Goal: Information Seeking & Learning: Learn about a topic

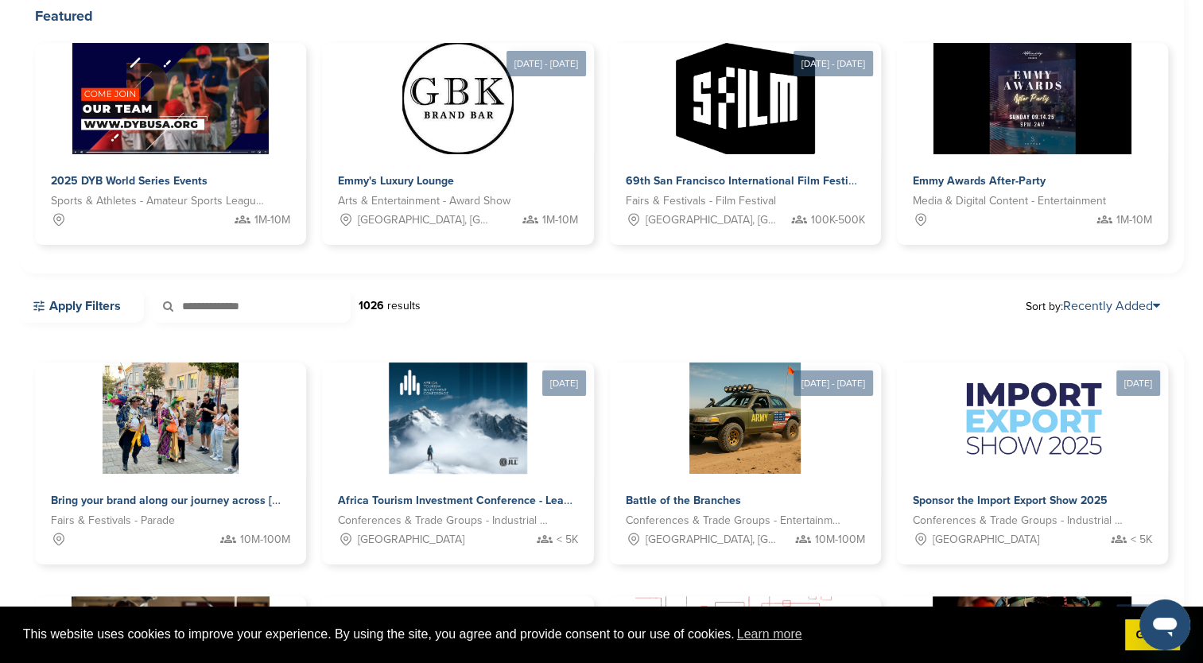
scroll to position [190, 0]
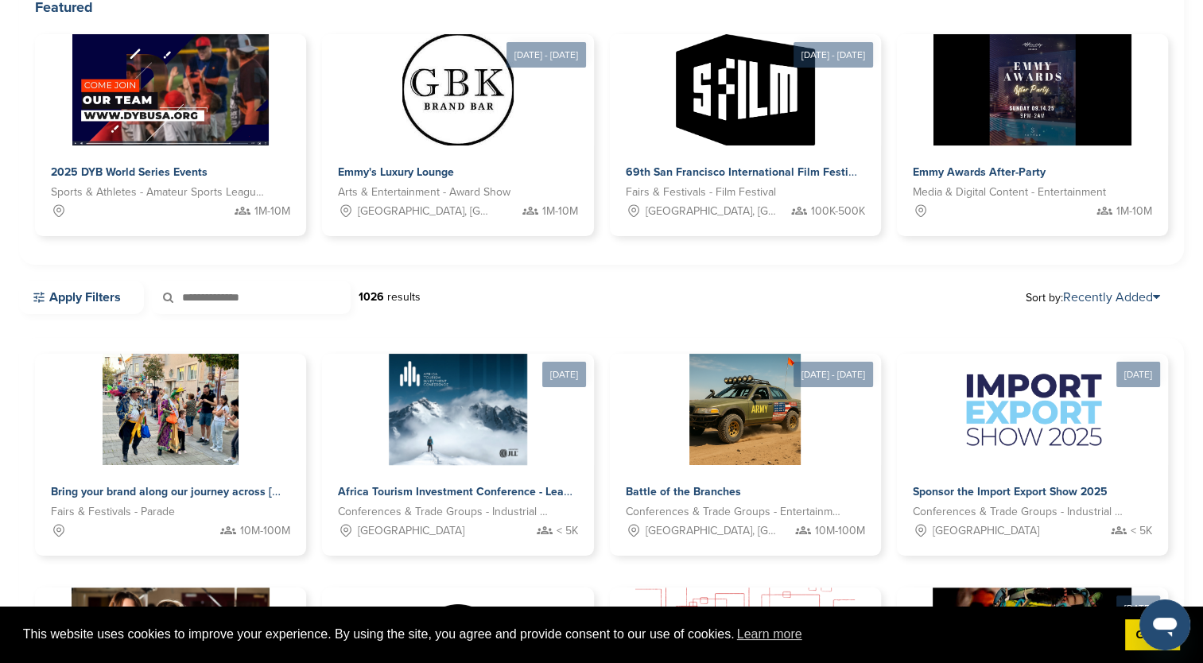
click at [275, 316] on div "Apply Filters 1026 results Sort by: Recently Added" at bounding box center [601, 305] width 1165 height 49
click at [258, 307] on input "text" at bounding box center [251, 297] width 199 height 33
type input "***"
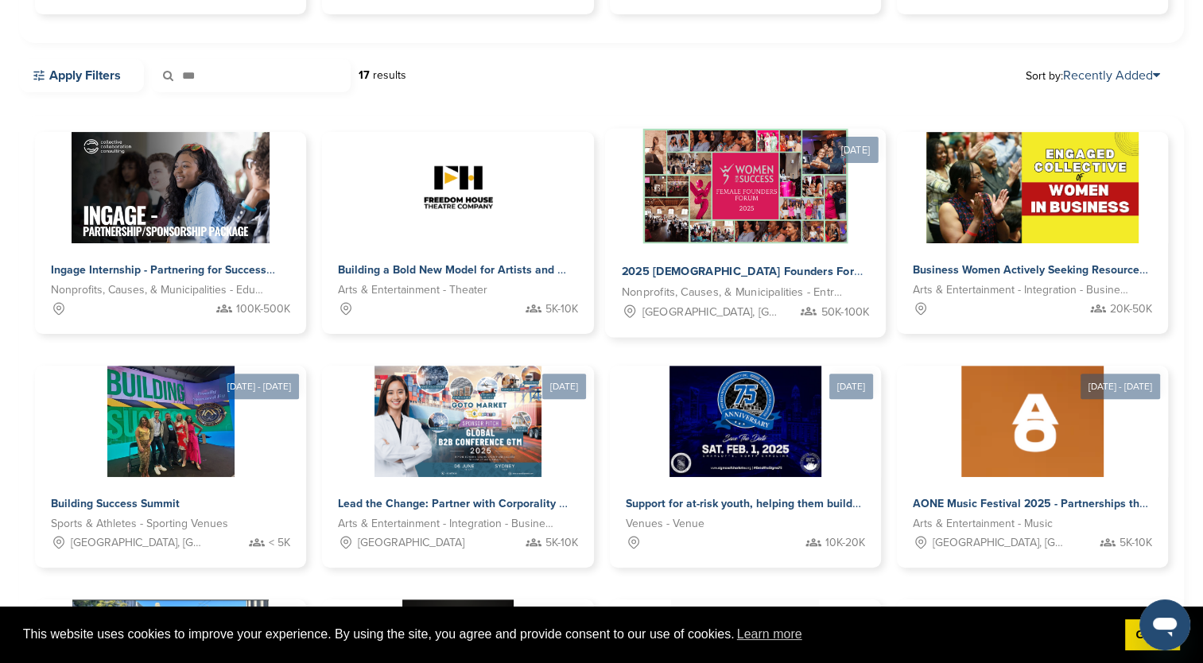
scroll to position [413, 0]
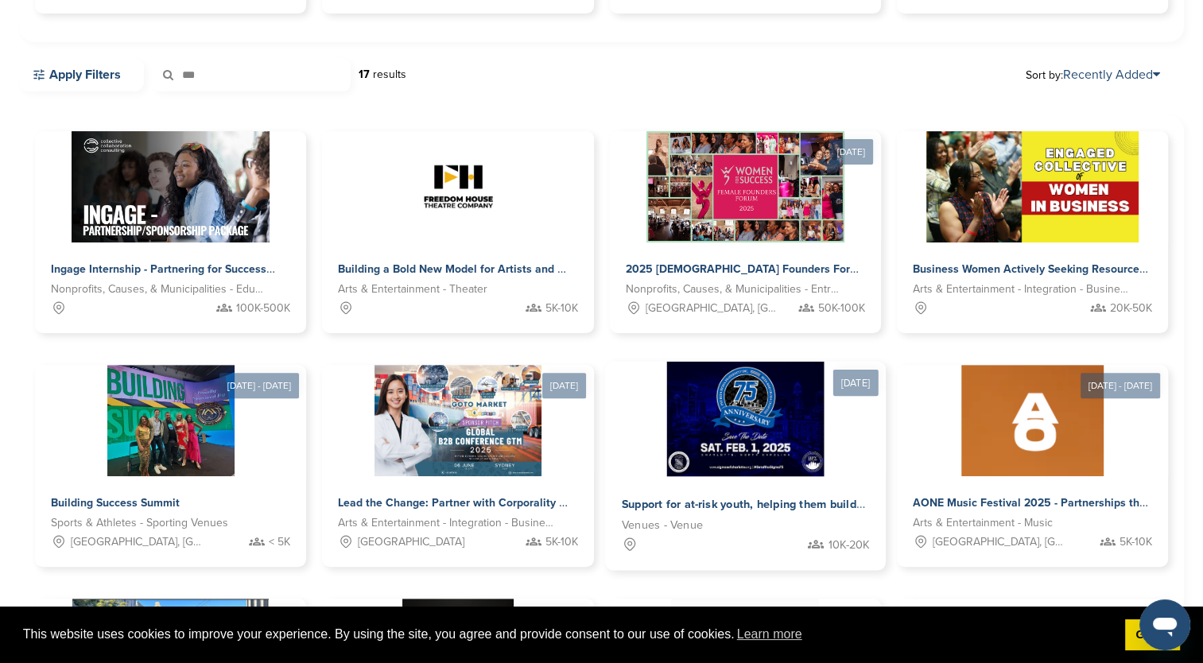
click at [690, 470] on img at bounding box center [744, 419] width 157 height 115
